Goal: Navigation & Orientation: Find specific page/section

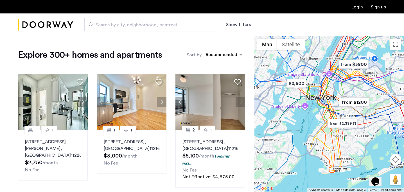
click at [74, 35] on div "Search by city, neighborhood, or street. Show filters" at bounding box center [202, 24] width 404 height 23
click at [49, 29] on img "Cazamio Logo" at bounding box center [45, 24] width 55 height 21
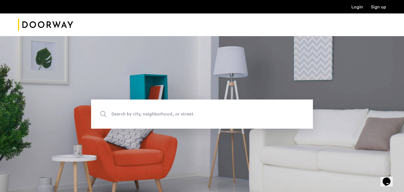
scroll to position [82, 0]
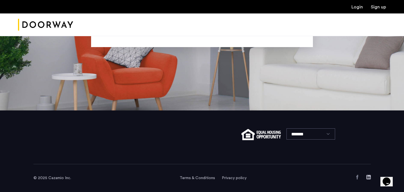
click at [56, 180] on span "© 2025 Cazamio Inc." at bounding box center [52, 178] width 38 height 4
click at [357, 177] on use "Facebook" at bounding box center [357, 177] width 2 height 4
